Goal: Task Accomplishment & Management: Manage account settings

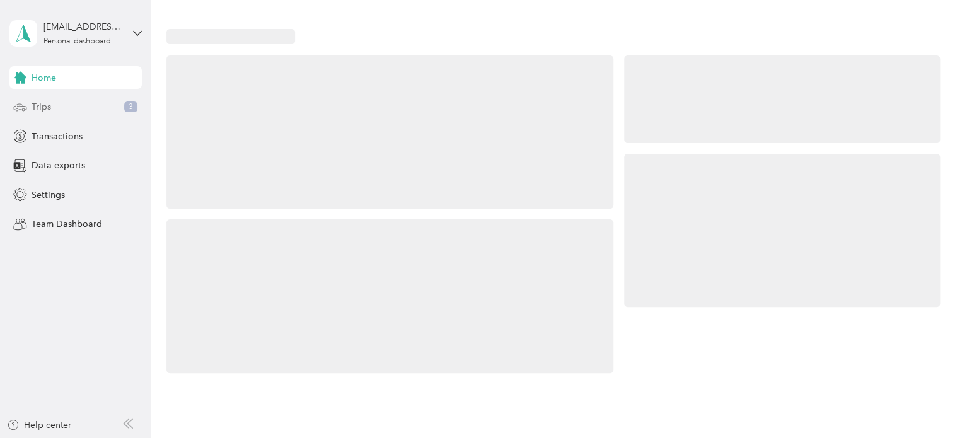
click at [55, 106] on div "Trips 3" at bounding box center [75, 107] width 132 height 23
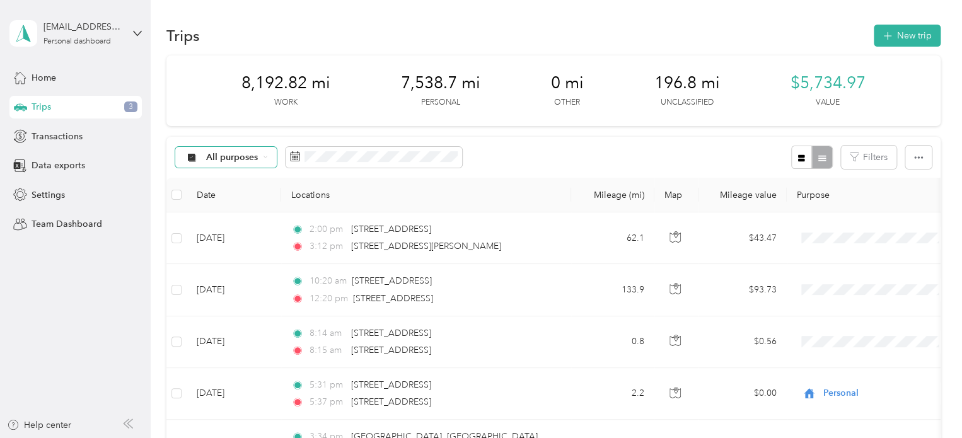
click at [211, 157] on span "All purposes" at bounding box center [232, 157] width 52 height 9
click at [210, 198] on span "Unclassified" at bounding box center [236, 201] width 61 height 13
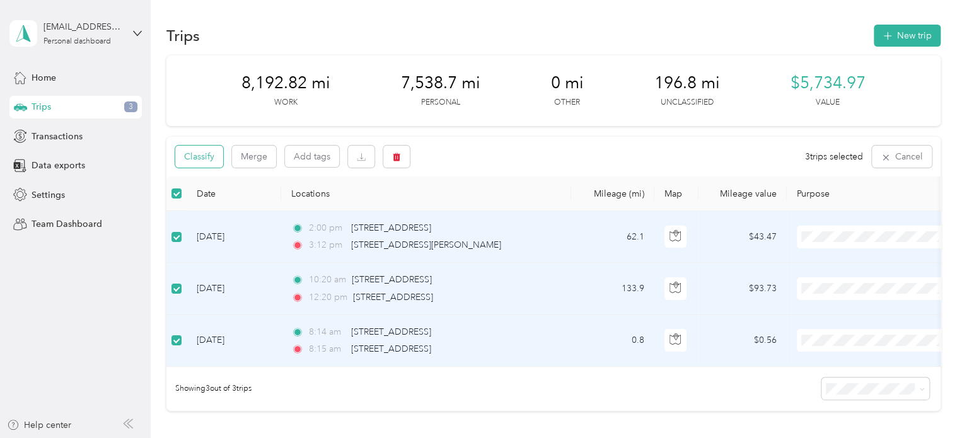
click at [199, 153] on button "Classify" at bounding box center [199, 157] width 48 height 22
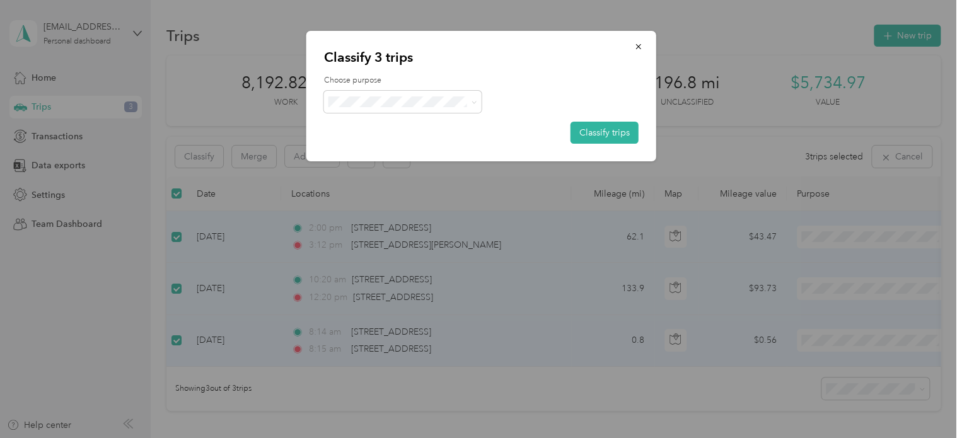
click at [363, 141] on span "Personal" at bounding box center [413, 141] width 117 height 13
click at [613, 132] on button "Classify trips" at bounding box center [604, 133] width 68 height 22
